Goal: Task Accomplishment & Management: Manage account settings

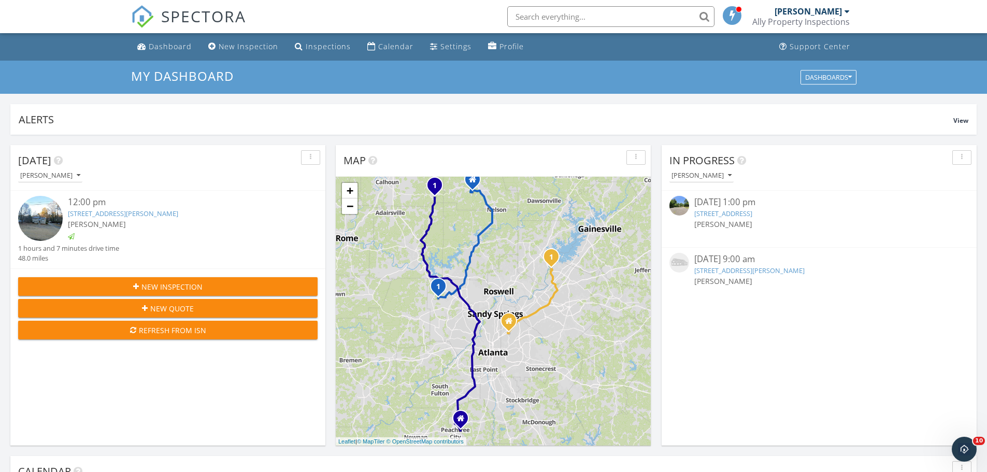
click at [102, 213] on link "1740 N Hadaway Rd NW , Kennesaw, GA 30152" at bounding box center [123, 213] width 110 height 9
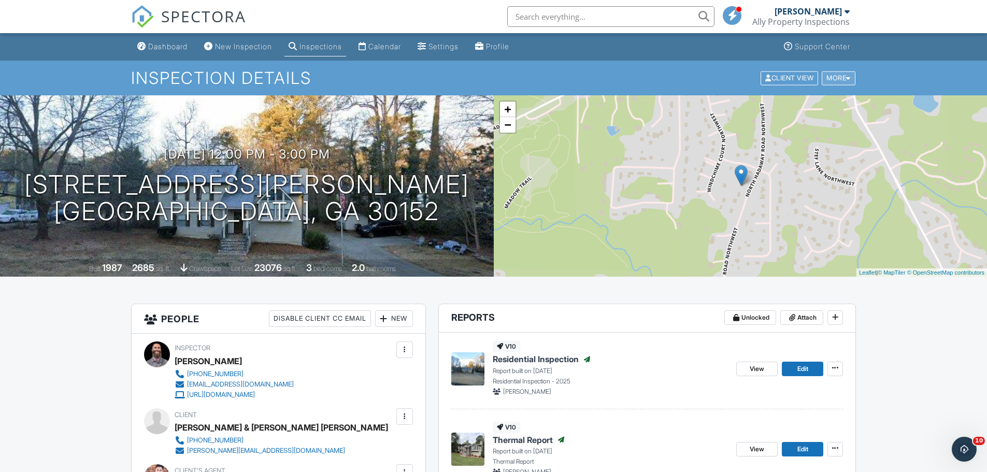
click at [850, 75] on div at bounding box center [848, 78] width 5 height 7
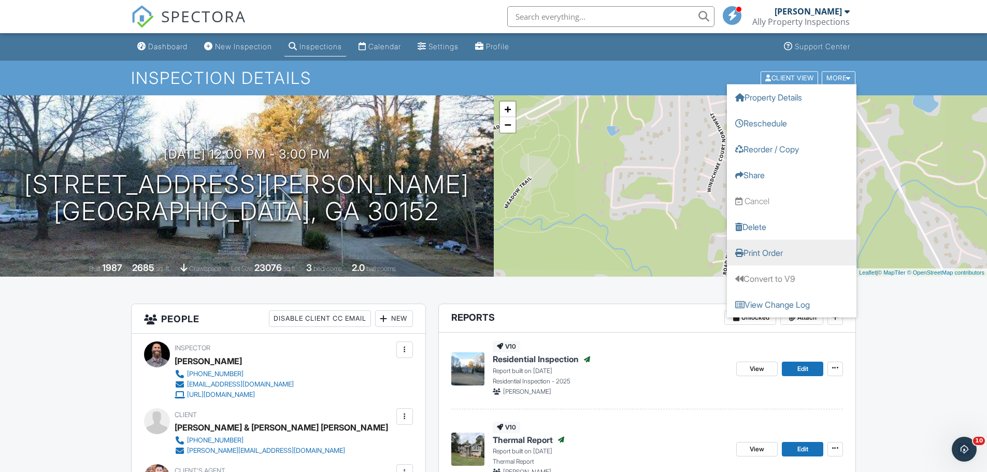
click at [778, 256] on link "Print Order" at bounding box center [792, 252] width 130 height 26
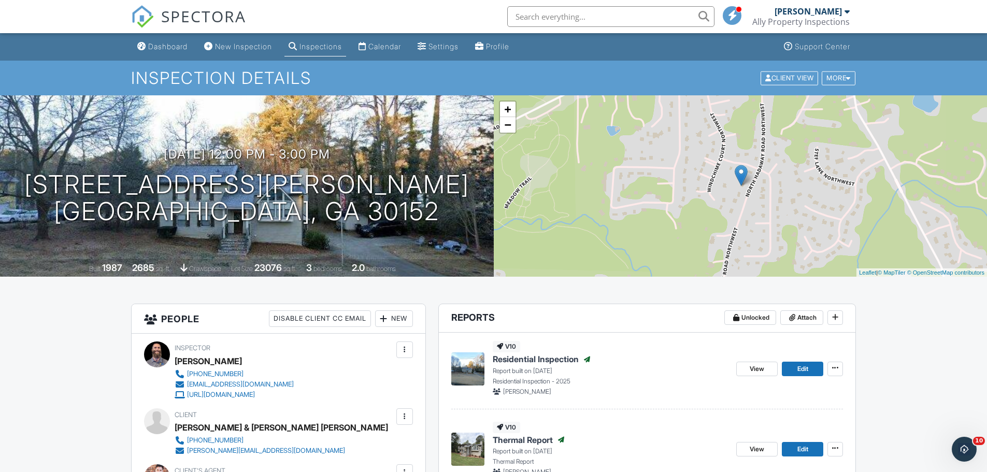
click at [311, 48] on div "Inspections" at bounding box center [320, 46] width 42 height 9
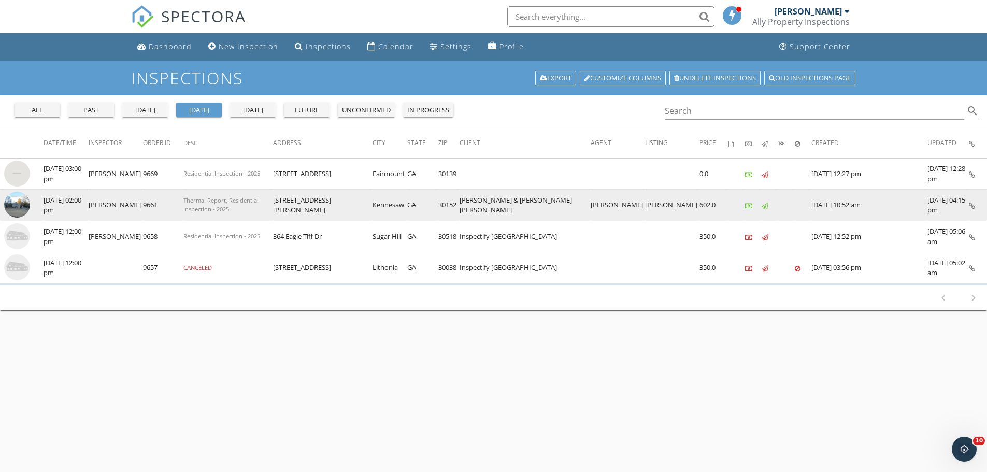
click at [971, 203] on icon at bounding box center [972, 206] width 6 height 7
click at [183, 209] on td "9661" at bounding box center [163, 206] width 40 height 32
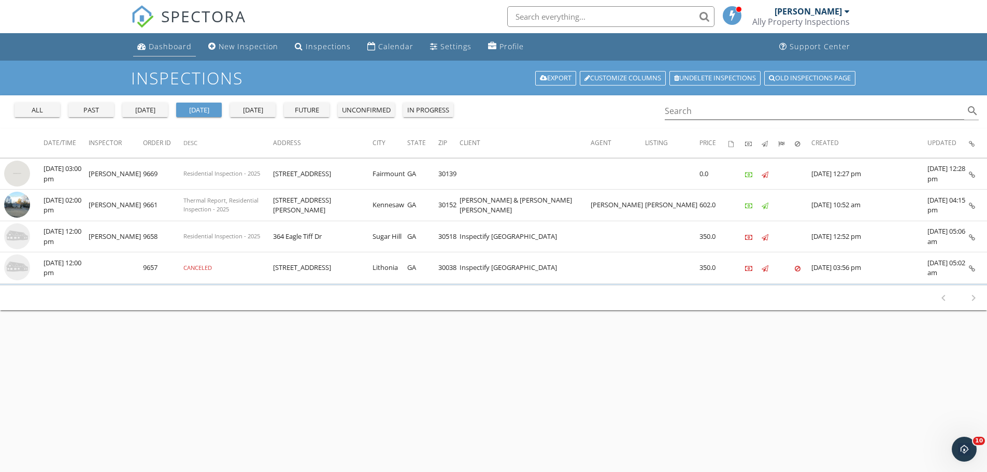
click at [165, 48] on div "Dashboard" at bounding box center [170, 46] width 43 height 10
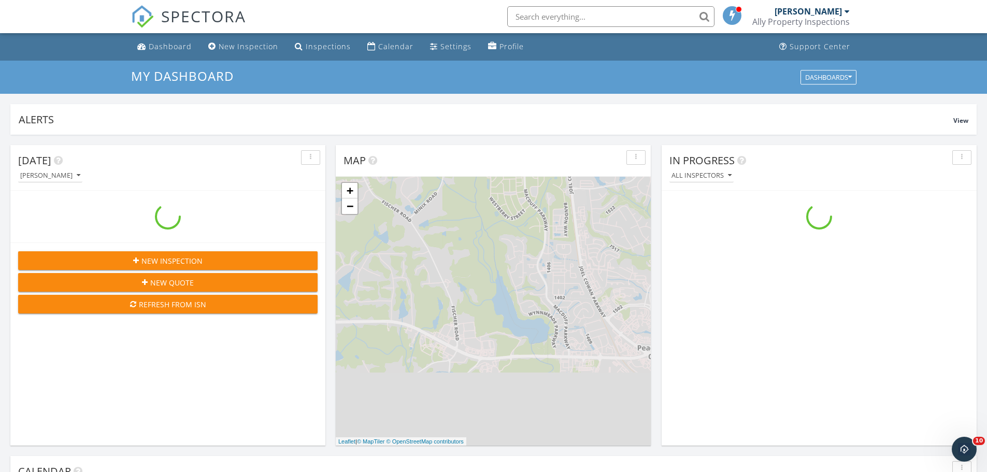
scroll to position [959, 1003]
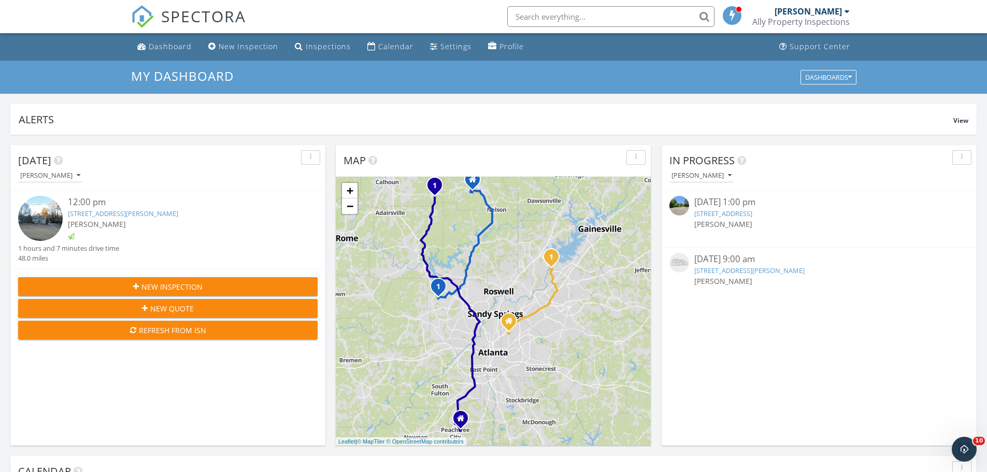
click at [849, 7] on div "[PERSON_NAME]" at bounding box center [812, 11] width 75 height 10
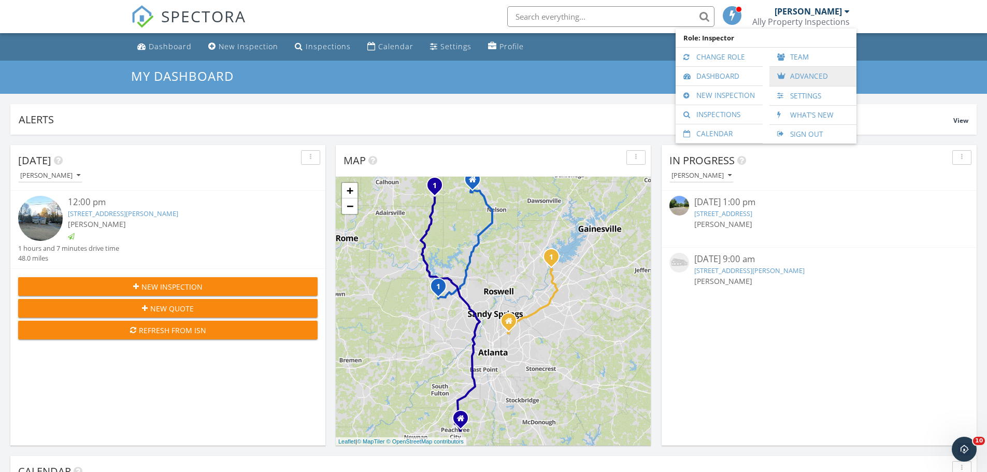
click at [812, 71] on link "Advanced" at bounding box center [813, 76] width 77 height 19
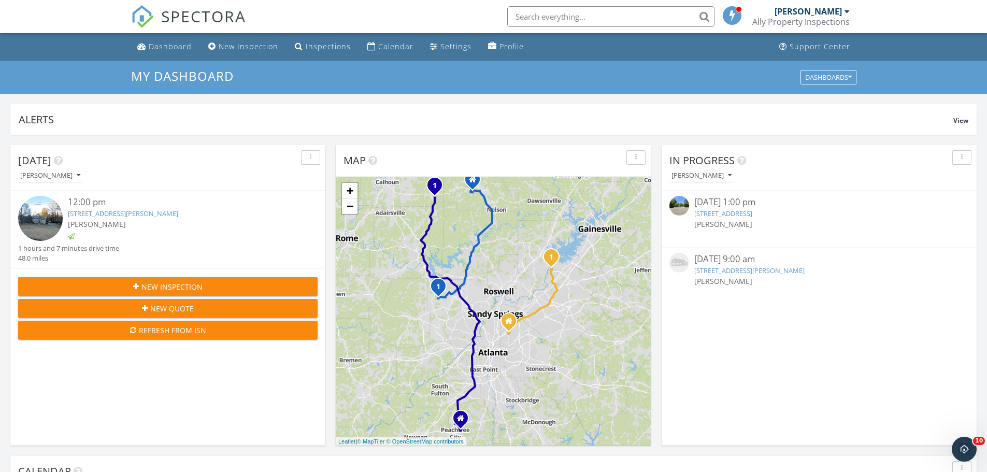
click at [837, 13] on div "[PERSON_NAME]" at bounding box center [808, 11] width 67 height 10
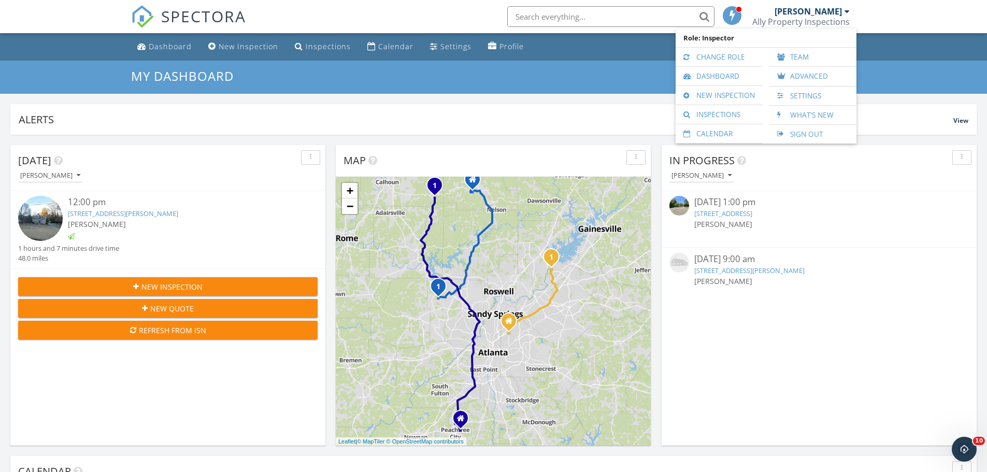
click at [738, 15] on span at bounding box center [732, 14] width 10 height 9
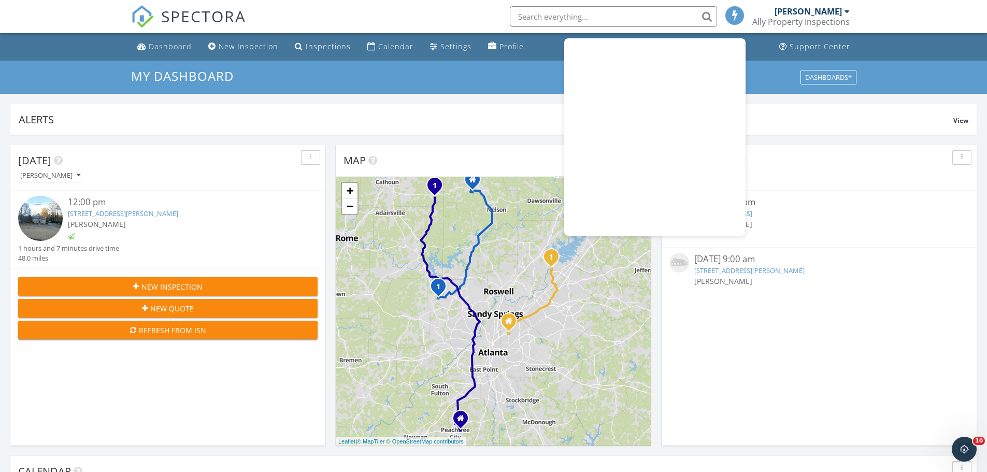
click at [797, 17] on div "Ally Property Inspections" at bounding box center [800, 22] width 97 height 10
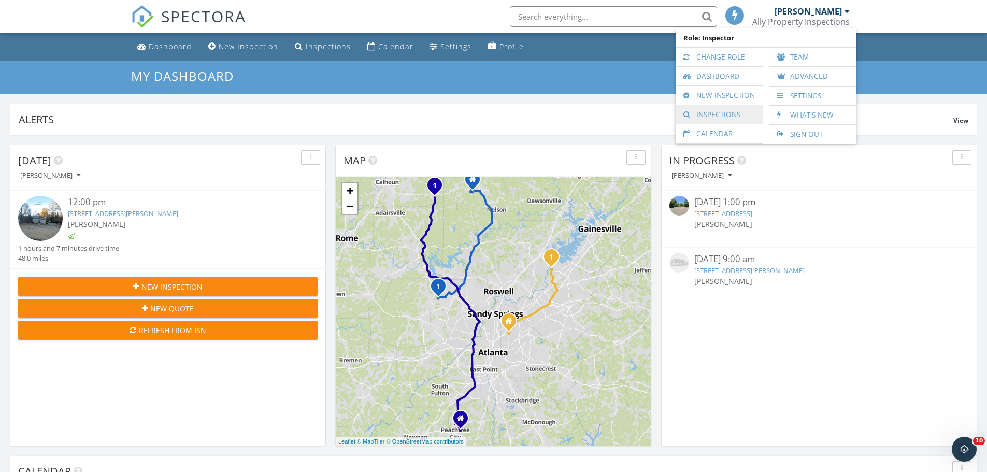
click at [712, 114] on link "Inspections" at bounding box center [719, 114] width 77 height 19
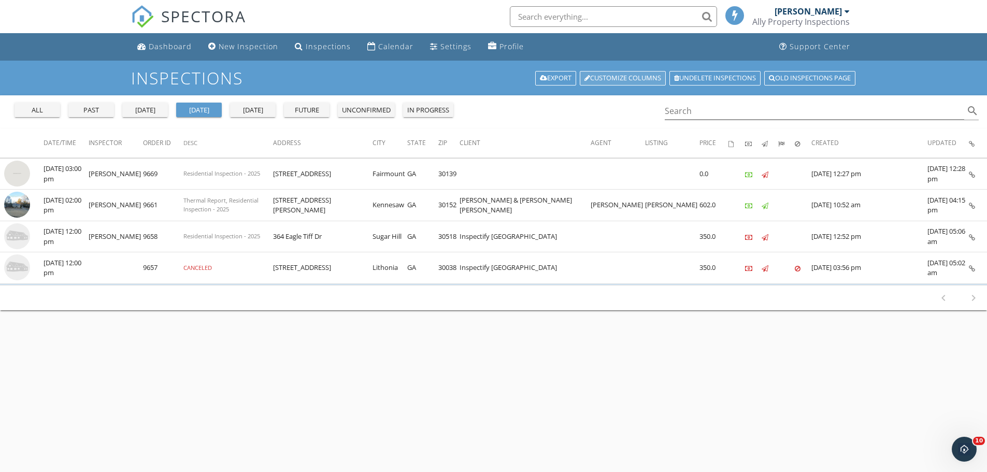
click at [613, 79] on link "Customize Columns" at bounding box center [623, 78] width 86 height 15
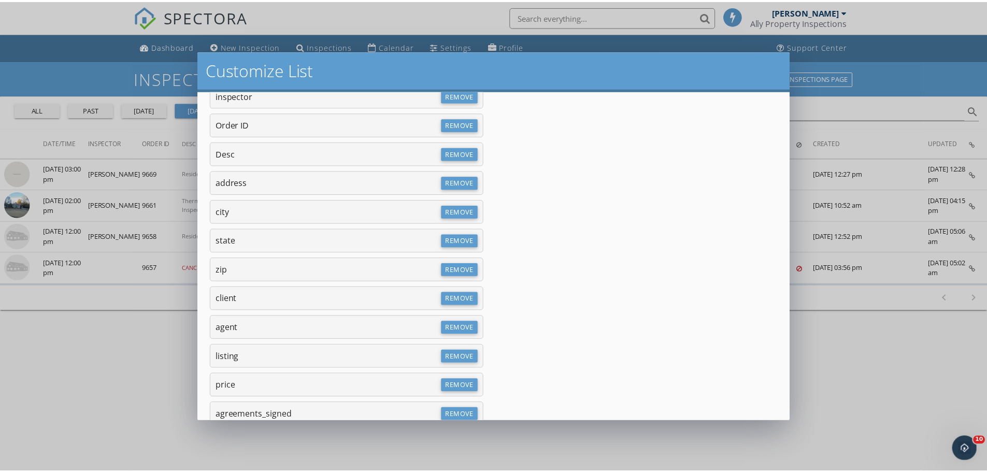
scroll to position [259, 0]
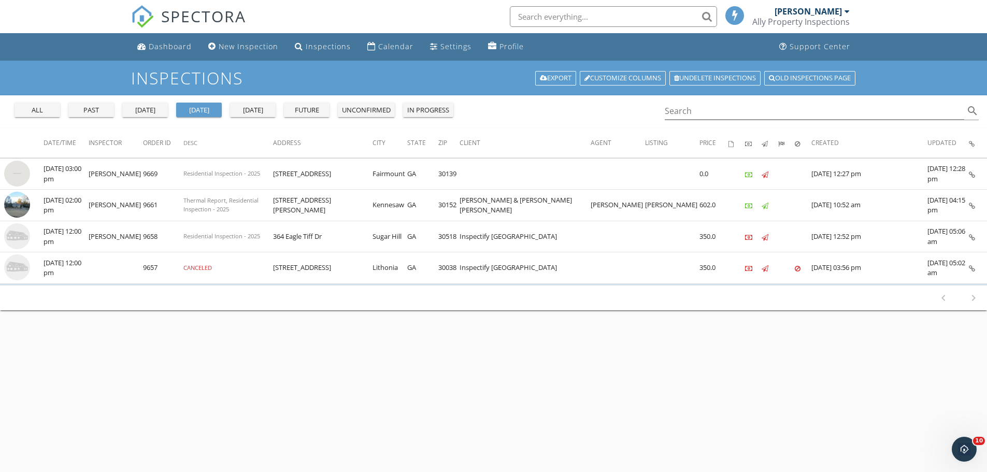
click at [885, 73] on div at bounding box center [493, 236] width 987 height 472
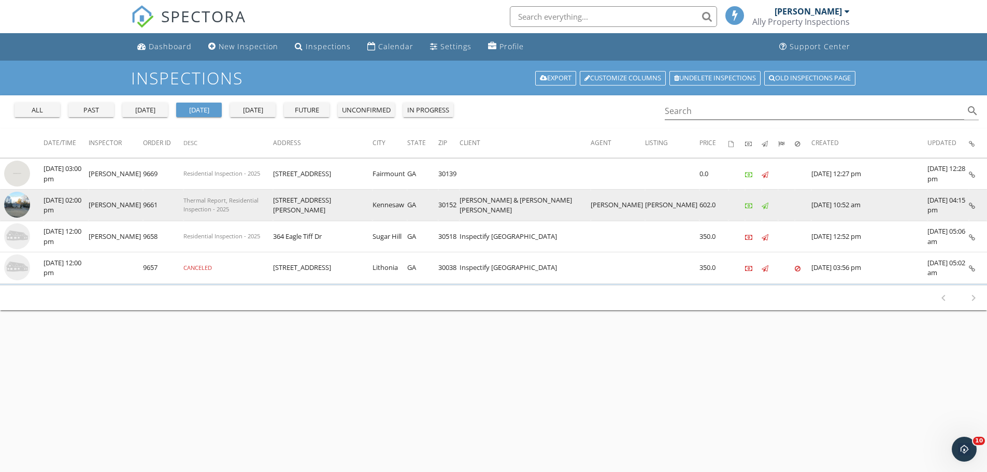
click at [702, 207] on td "602.0" at bounding box center [713, 206] width 29 height 32
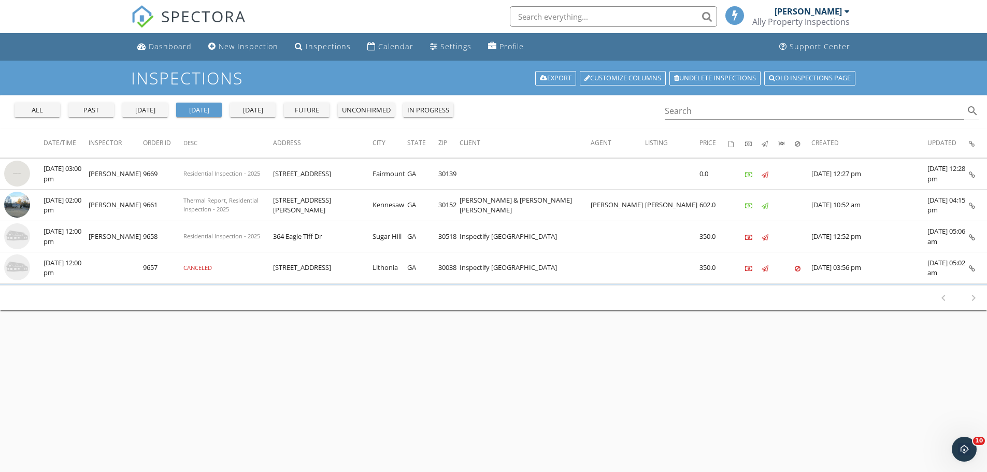
click at [335, 382] on div "Inspections Export Customize Columns Undelete inspections Old inspections page …" at bounding box center [493, 297] width 987 height 472
click at [252, 106] on div "[DATE]" at bounding box center [252, 110] width 37 height 10
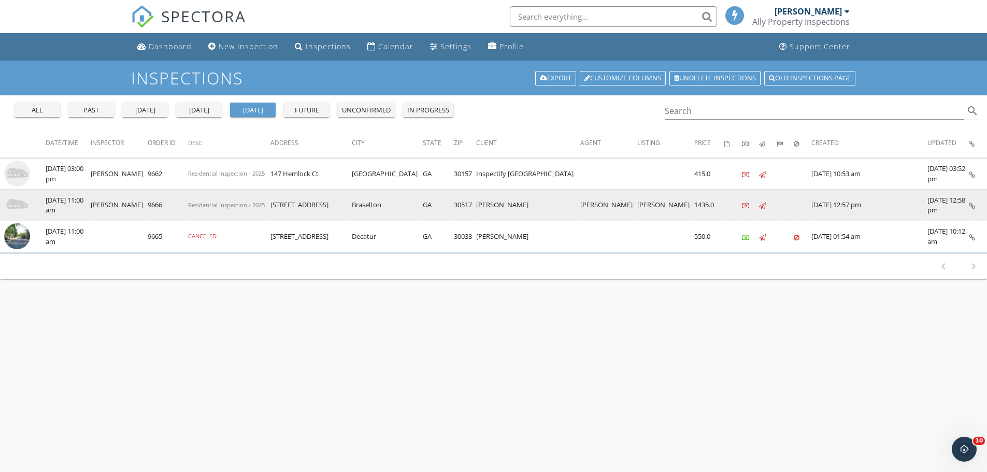
drag, startPoint x: 303, startPoint y: 204, endPoint x: 481, endPoint y: 206, distance: 178.2
click at [481, 206] on tr "check_box_outline_blank [DATE] 11:00 am [PERSON_NAME] 9666 Residential Inspecti…" at bounding box center [493, 206] width 987 height 32
copy tr "[STREET_ADDRESS][PERSON_NAME]"
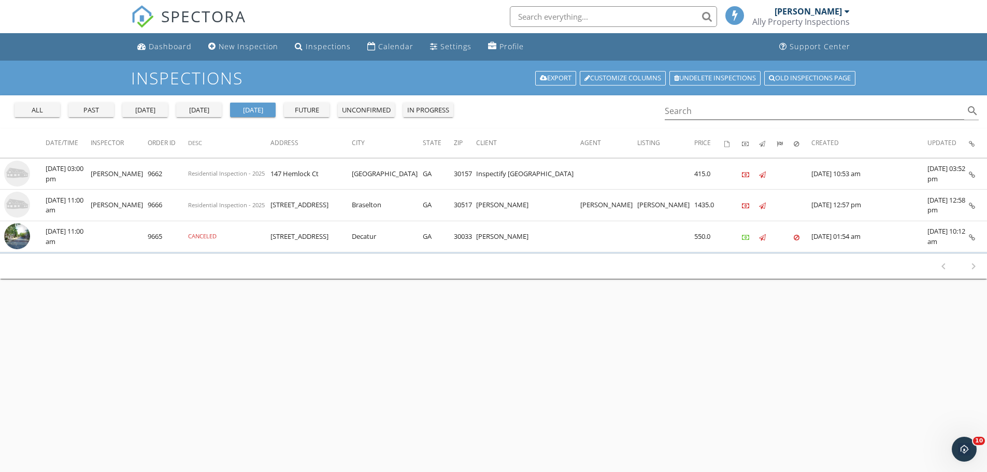
drag, startPoint x: 287, startPoint y: 102, endPoint x: 289, endPoint y: 112, distance: 11.0
click at [287, 102] on div "all past [DATE] [DATE] [DATE] future unconfirmed in progress" at bounding box center [233, 107] width 447 height 25
click at [290, 113] on button "future" at bounding box center [307, 110] width 46 height 15
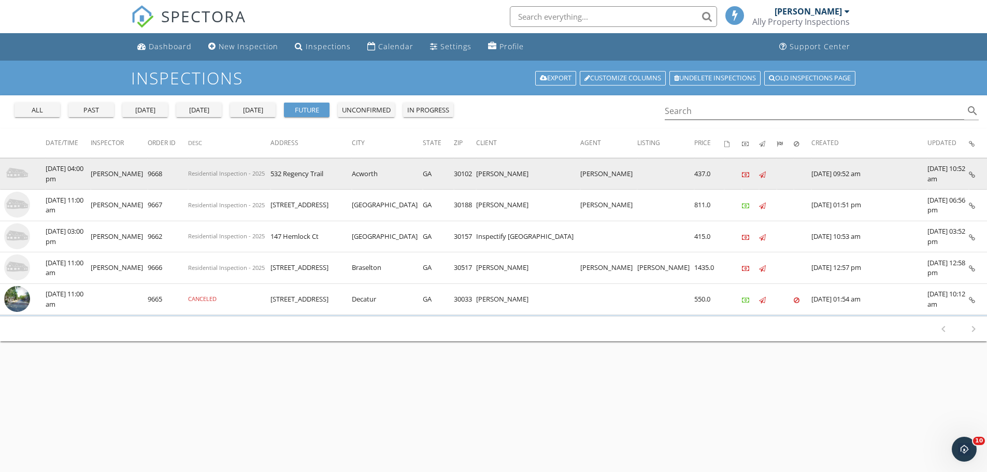
drag, startPoint x: 295, startPoint y: 172, endPoint x: 441, endPoint y: 176, distance: 146.2
click at [441, 176] on tr "check_box_outline_blank [DATE] 04:00 pm [PERSON_NAME] 9668 Residential Inspecti…" at bounding box center [493, 174] width 987 height 32
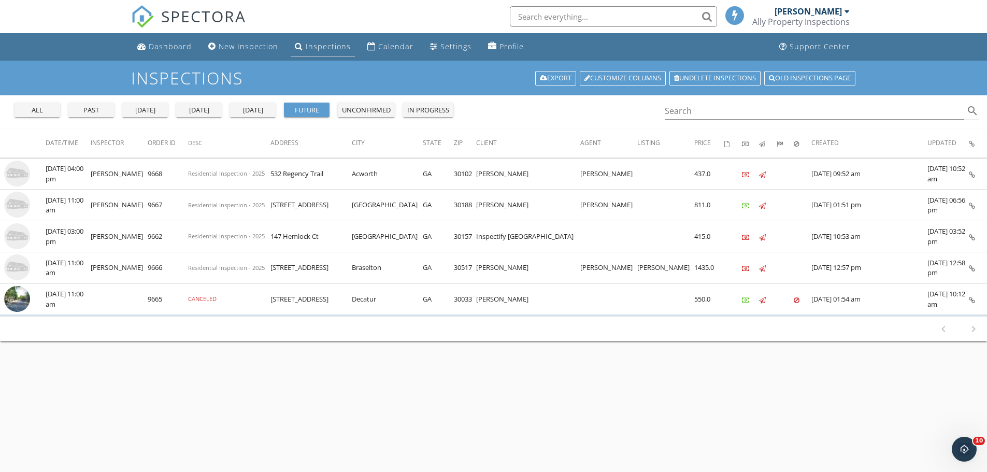
copy tr "[STREET_ADDRESS]"
